Goal: Information Seeking & Learning: Learn about a topic

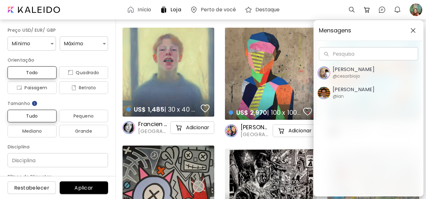
click at [140, 8] on div "Mensagens Pesquisa Pesquisa [PERSON_NAME] @cesarbiojo [PERSON_NAME] @ian" at bounding box center [213, 99] width 426 height 199
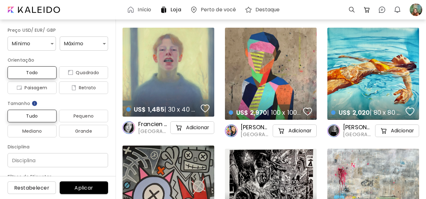
click at [140, 8] on h6 "Início" at bounding box center [143, 9] width 13 height 5
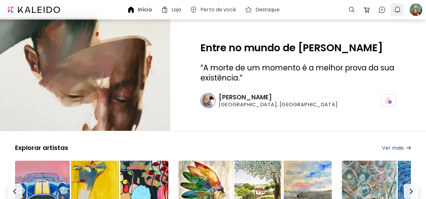
click at [397, 8] on img "button" at bounding box center [397, 10] width 8 height 8
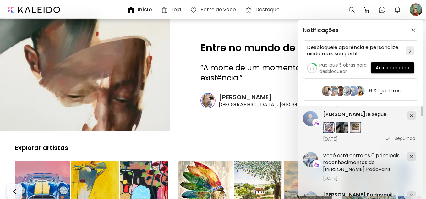
click at [414, 11] on div "Notificações Desbloqueie aparência e personalize ainda mais seu perfil. Publiqu…" at bounding box center [213, 99] width 426 height 199
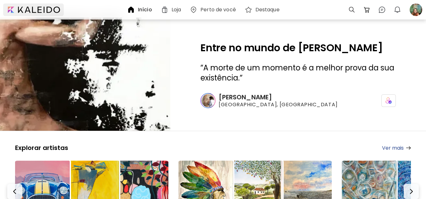
click at [46, 8] on div at bounding box center [33, 9] width 61 height 13
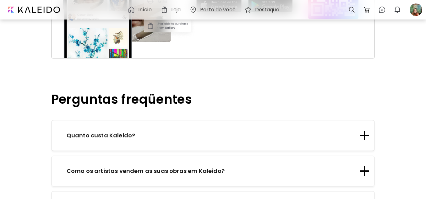
scroll to position [722, 0]
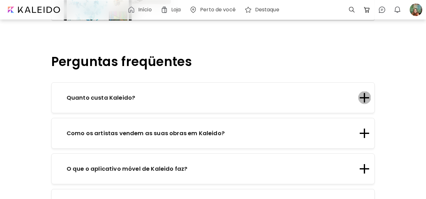
click at [365, 94] on div at bounding box center [363, 97] width 9 height 9
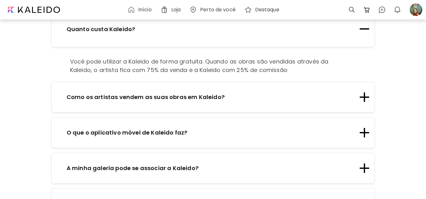
scroll to position [816, 0]
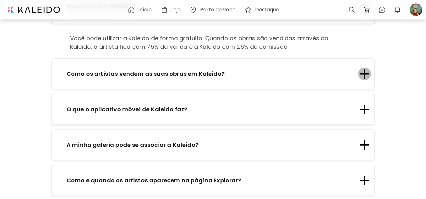
click at [365, 71] on div at bounding box center [364, 73] width 1 height 9
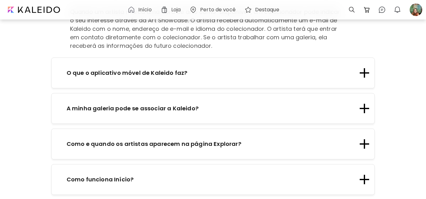
scroll to position [879, 0]
click at [366, 72] on div at bounding box center [363, 71] width 9 height 9
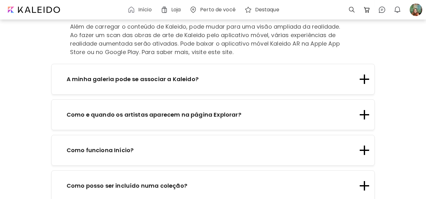
scroll to position [910, 0]
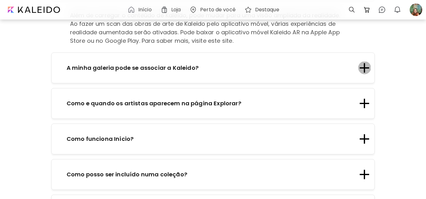
click at [368, 67] on div at bounding box center [363, 67] width 9 height 1
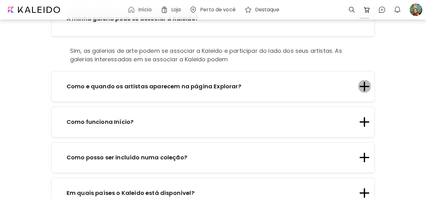
click at [365, 84] on div at bounding box center [364, 86] width 1 height 9
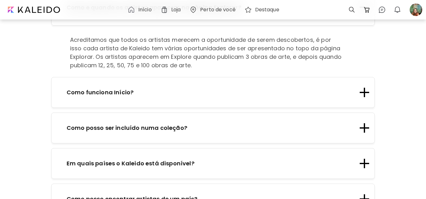
scroll to position [973, 0]
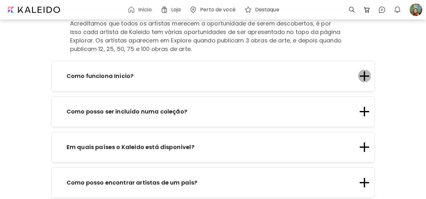
click at [365, 75] on div at bounding box center [363, 75] width 9 height 9
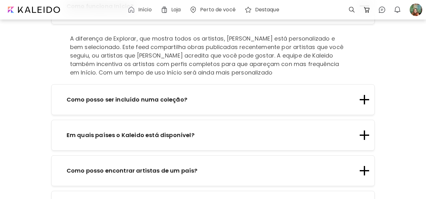
scroll to position [1005, 0]
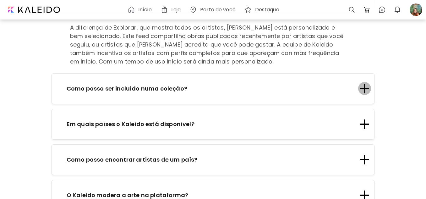
click at [365, 86] on div at bounding box center [364, 88] width 1 height 9
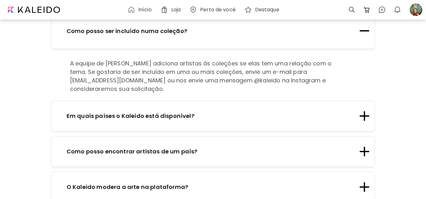
scroll to position [1036, 0]
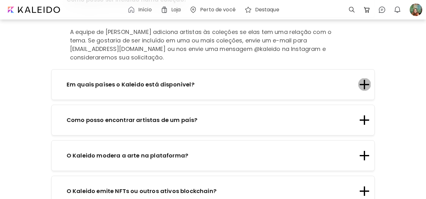
click at [366, 80] on div at bounding box center [363, 84] width 9 height 9
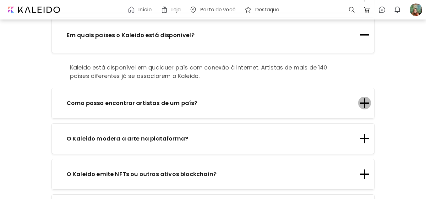
click at [365, 101] on div at bounding box center [364, 102] width 1 height 9
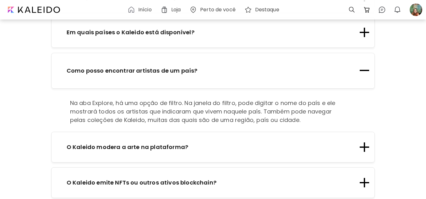
scroll to position [1067, 0]
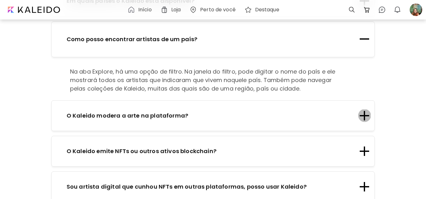
click at [365, 114] on div at bounding box center [364, 115] width 1 height 9
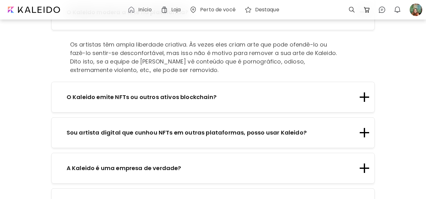
scroll to position [1130, 0]
click at [365, 96] on div at bounding box center [364, 96] width 1 height 9
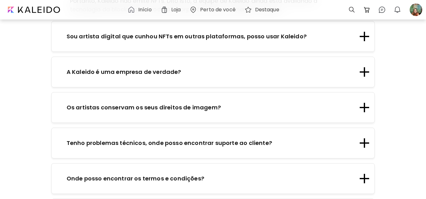
scroll to position [1224, 0]
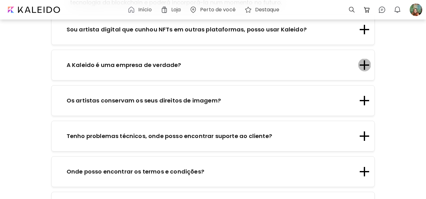
click at [365, 62] on div at bounding box center [364, 64] width 1 height 9
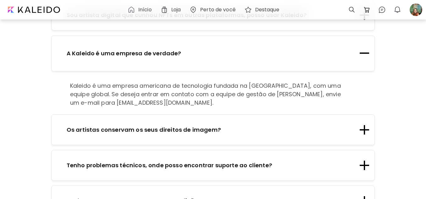
scroll to position [1226, 0]
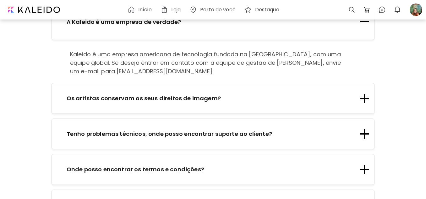
click at [365, 98] on div at bounding box center [363, 98] width 9 height 1
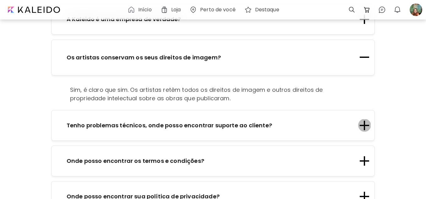
click at [369, 127] on div at bounding box center [363, 125] width 9 height 9
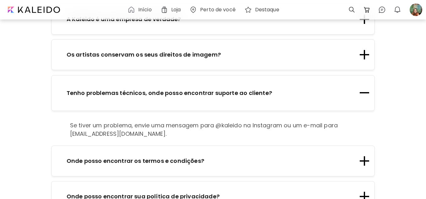
scroll to position [1239, 0]
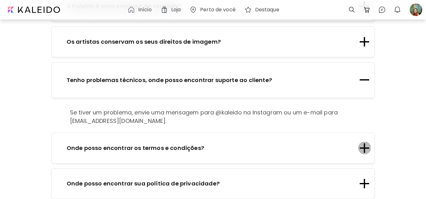
click at [369, 147] on div at bounding box center [363, 147] width 9 height 9
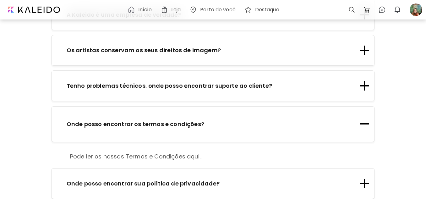
scroll to position [1231, 0]
click at [365, 183] on div at bounding box center [364, 183] width 1 height 9
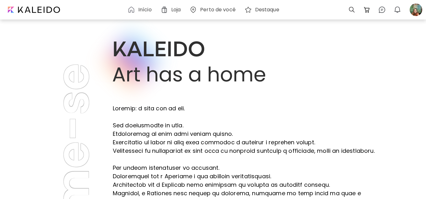
scroll to position [0, 0]
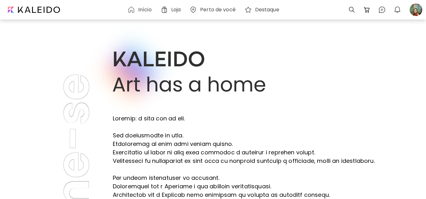
click at [222, 8] on h6 "Perto de você" at bounding box center [217, 9] width 35 height 5
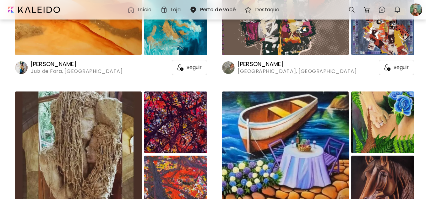
scroll to position [94, 0]
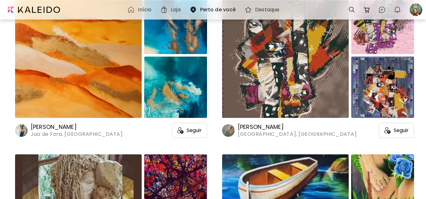
click at [56, 125] on h6 "[PERSON_NAME]" at bounding box center [77, 127] width 92 height 8
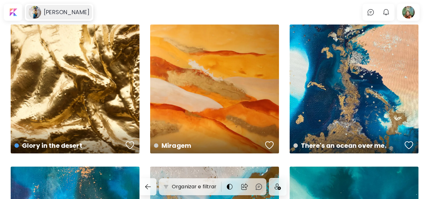
click at [35, 11] on image at bounding box center [35, 12] width 13 height 13
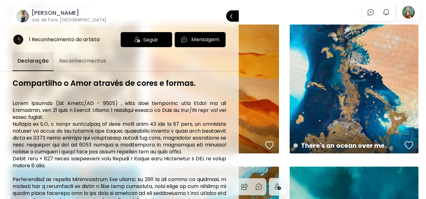
click at [20, 14] on image at bounding box center [22, 16] width 13 height 13
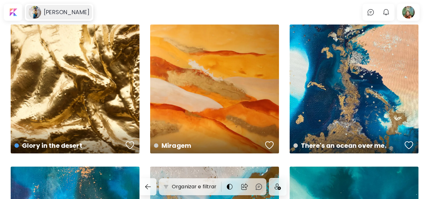
click at [57, 13] on h6 "[PERSON_NAME]" at bounding box center [67, 12] width 46 height 8
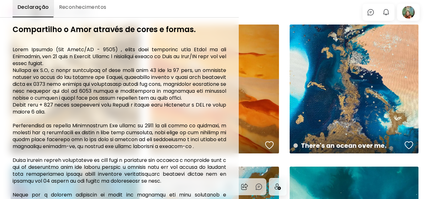
scroll to position [63, 0]
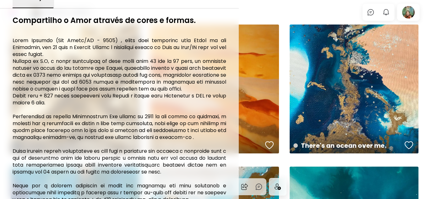
click at [299, 8] on div at bounding box center [213, 99] width 426 height 199
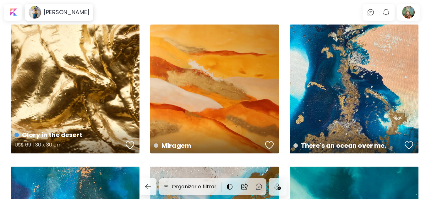
click at [104, 94] on div "Glory in the desert US$ 69 | 30 x 30 cm" at bounding box center [75, 88] width 129 height 129
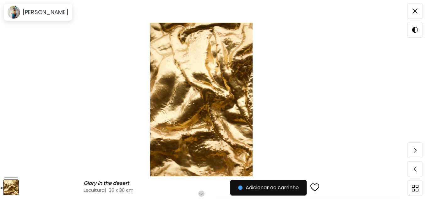
scroll to position [63, 0]
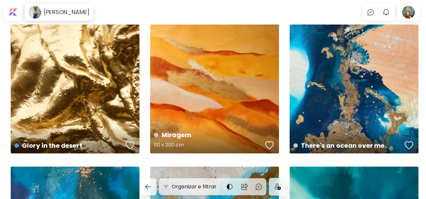
click at [198, 113] on div "Miragem 110 x 200 cm" at bounding box center [214, 88] width 129 height 129
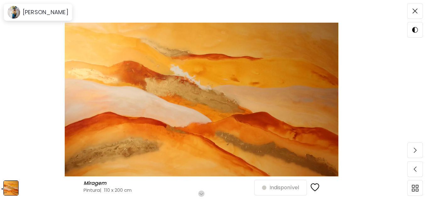
scroll to position [63, 0]
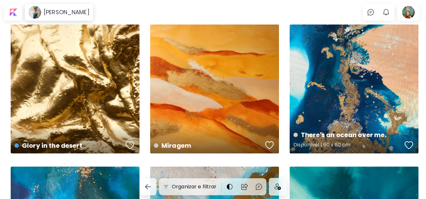
click at [380, 108] on div "There's an ocean over me. Disponível | 60 x 80 cm" at bounding box center [353, 88] width 129 height 129
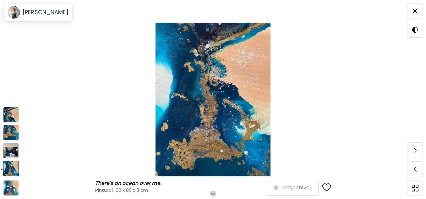
click at [16, 169] on img at bounding box center [11, 168] width 16 height 16
click at [10, 113] on img at bounding box center [11, 115] width 16 height 16
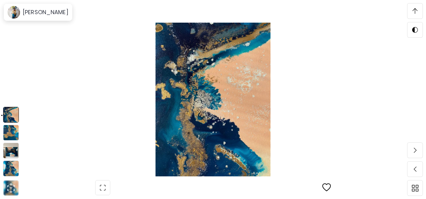
click at [12, 135] on img at bounding box center [11, 133] width 16 height 16
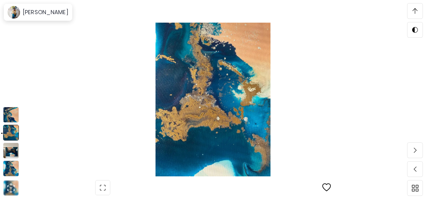
click at [8, 147] on img at bounding box center [11, 151] width 16 height 16
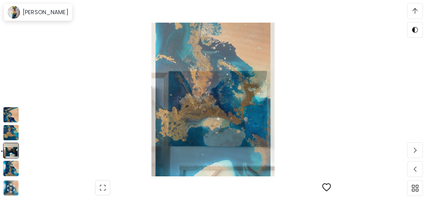
scroll to position [1521, 0]
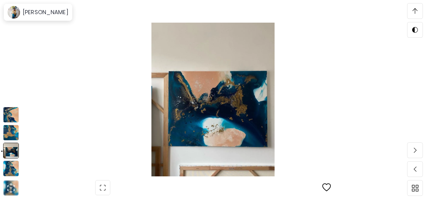
click at [11, 167] on img at bounding box center [11, 168] width 16 height 16
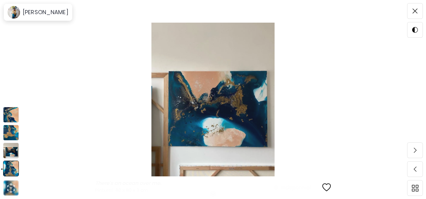
scroll to position [0, 0]
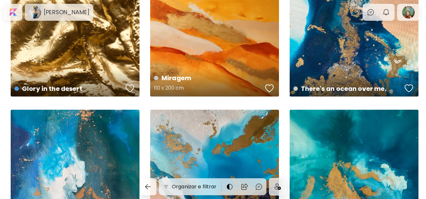
scroll to position [63, 0]
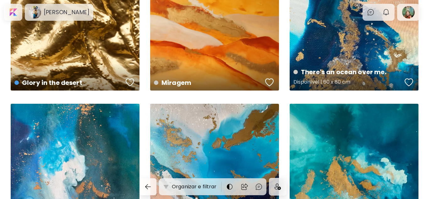
click at [332, 51] on div "There's an ocean over me. Disponível | 60 x 80 cm" at bounding box center [353, 26] width 129 height 129
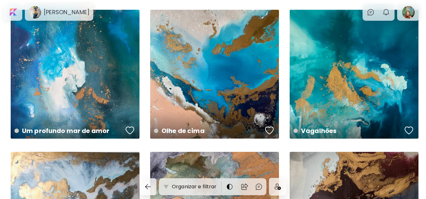
scroll to position [157, 0]
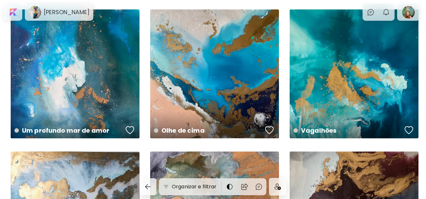
click at [60, 92] on div "Um profundo mar de amor Disponível | 100 x 77 cm" at bounding box center [75, 73] width 129 height 129
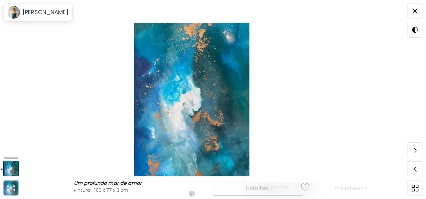
scroll to position [94, 0]
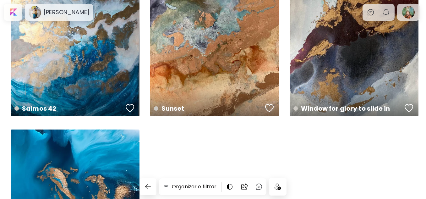
scroll to position [320, 0]
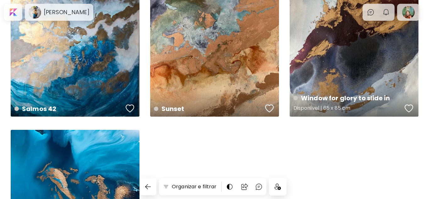
click at [357, 75] on div "Window for glory to slide in Disponível | 65 x 85 cm" at bounding box center [353, 52] width 129 height 129
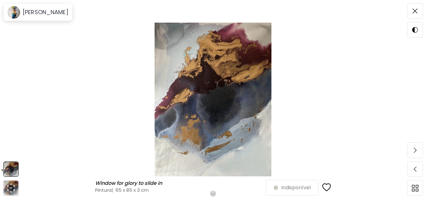
click at [9, 169] on img at bounding box center [11, 169] width 14 height 14
click at [44, 13] on h6 "[PERSON_NAME]" at bounding box center [46, 12] width 46 height 8
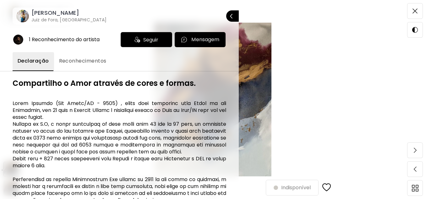
click at [92, 58] on span "Reconhecimentos" at bounding box center [82, 61] width 47 height 8
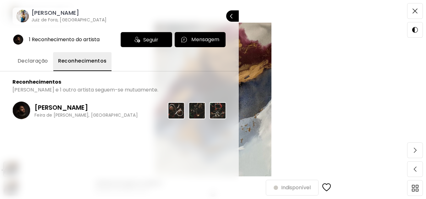
scroll to position [31, 0]
click at [30, 60] on span "Declaração" at bounding box center [33, 61] width 30 height 8
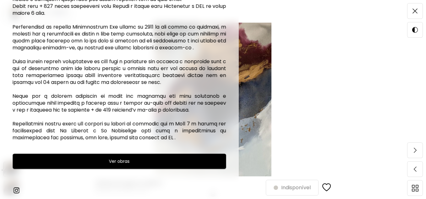
scroll to position [173, 0]
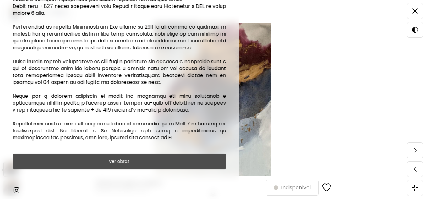
click at [120, 160] on h6 "Ver obras" at bounding box center [119, 161] width 21 height 8
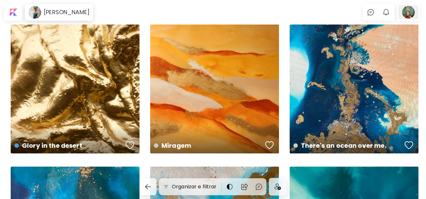
click at [412, 13] on div at bounding box center [408, 12] width 20 height 14
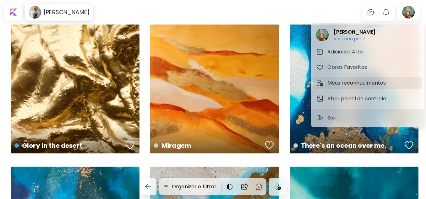
click at [347, 81] on h5 "Meus reconhecimentos" at bounding box center [357, 83] width 60 height 8
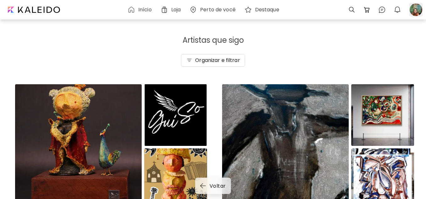
click at [417, 9] on div at bounding box center [416, 10] width 14 height 14
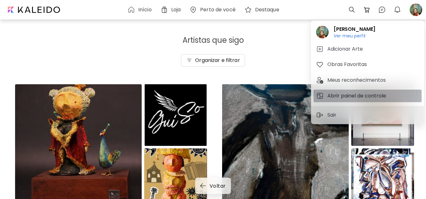
click at [340, 95] on h5 "Abrir painel de controle" at bounding box center [357, 96] width 61 height 8
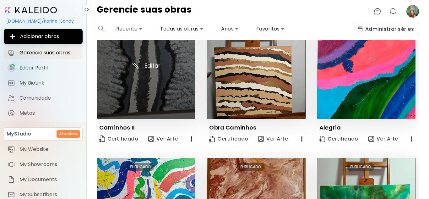
click at [130, 86] on img at bounding box center [146, 69] width 99 height 99
